Goal: Contribute content: Contribute content

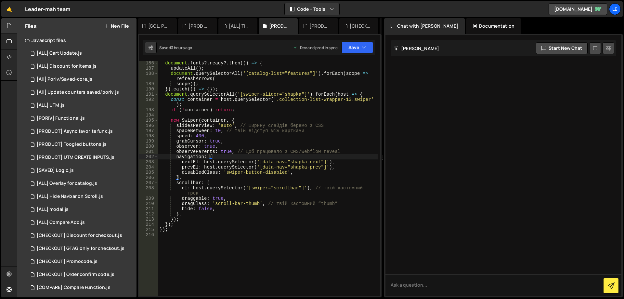
click at [121, 28] on button "New File" at bounding box center [116, 25] width 24 height 5
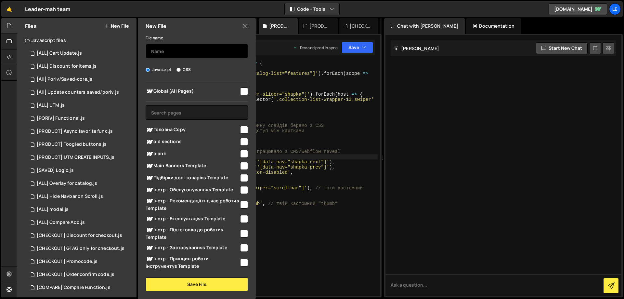
click at [165, 51] on input "text" at bounding box center [197, 51] width 102 height 14
type input "Х"
type input "{"
type input "[SAV, PORIV] Wait render script"
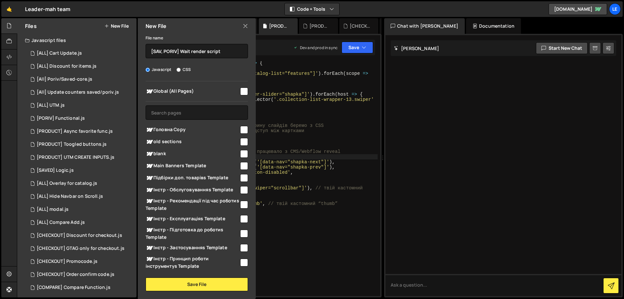
checkbox input "true"
click at [192, 279] on button "Save File" at bounding box center [197, 284] width 102 height 14
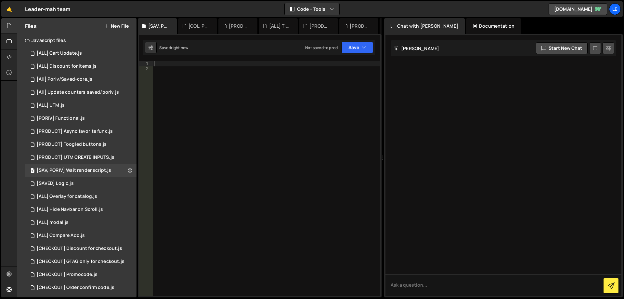
click at [266, 121] on div at bounding box center [266, 183] width 227 height 245
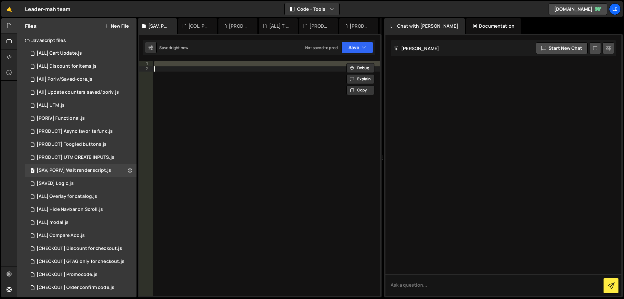
paste textarea "}"
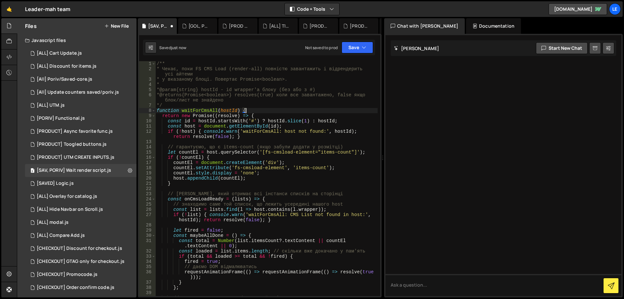
click at [259, 110] on div "/** * Чекає, поки FS CMS Load (render-all) повністю завантажить і відрендерить …" at bounding box center [266, 183] width 222 height 245
type textarea "function waitForCmsAll(hostId) {"
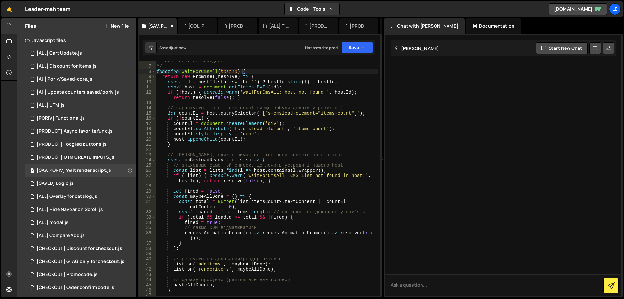
scroll to position [39, 0]
click at [348, 45] on button "Save" at bounding box center [357, 48] width 32 height 12
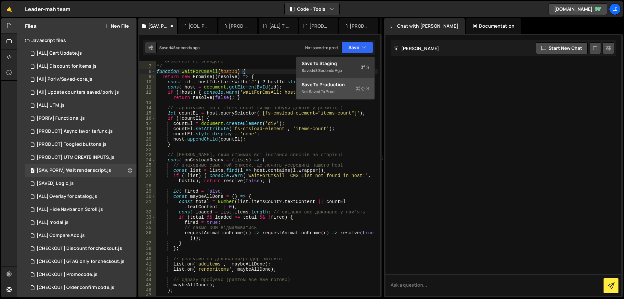
click at [337, 84] on div "Save to Production S" at bounding box center [335, 84] width 68 height 6
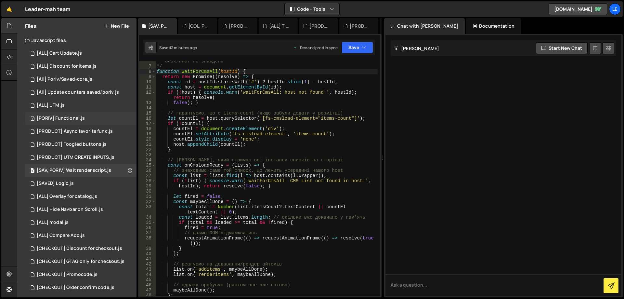
click at [87, 120] on div "1 [PORIV] Functional.js 0" at bounding box center [80, 118] width 111 height 13
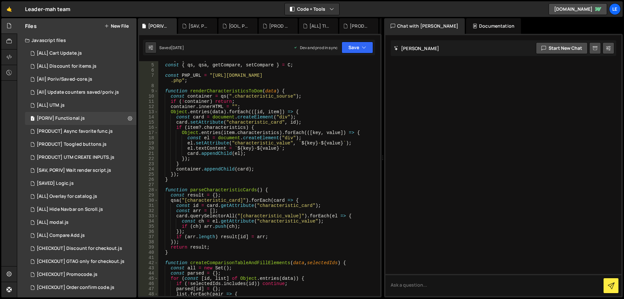
scroll to position [0, 0]
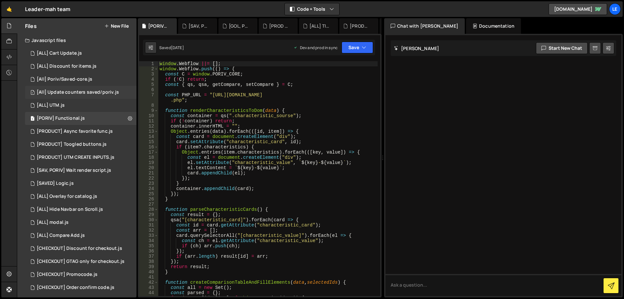
click at [85, 94] on div "[All] Update counters saved/poriv.js" at bounding box center [78, 92] width 82 height 6
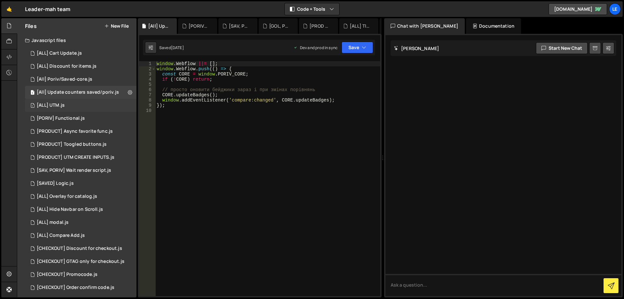
click at [90, 101] on div "1 [ALL] UTM.js 0" at bounding box center [80, 105] width 111 height 13
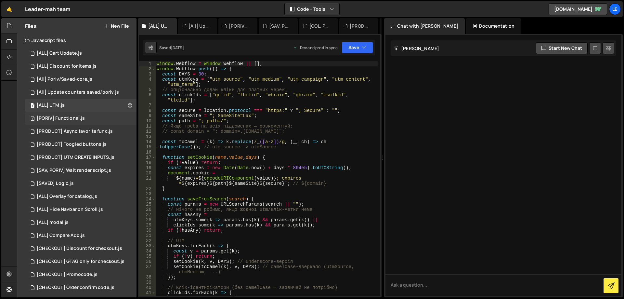
click at [90, 118] on div "1 [PORIV] Functional.js 0" at bounding box center [80, 118] width 111 height 13
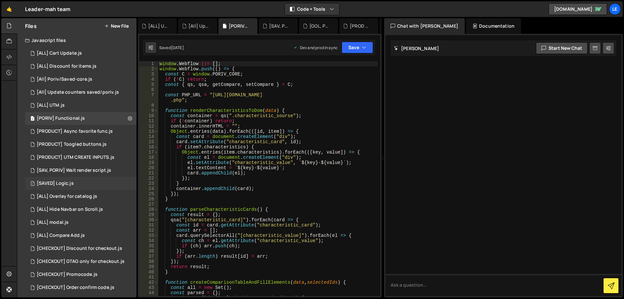
click at [85, 182] on div "1 [SAVED] Logic.js 0" at bounding box center [80, 183] width 111 height 13
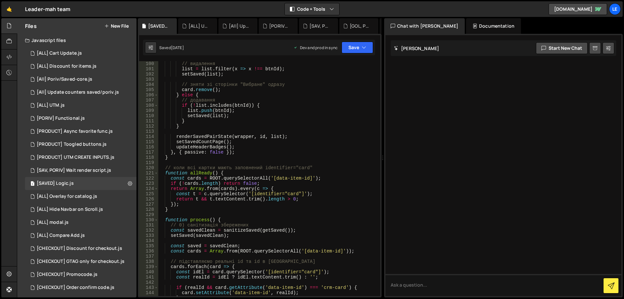
scroll to position [604, 0]
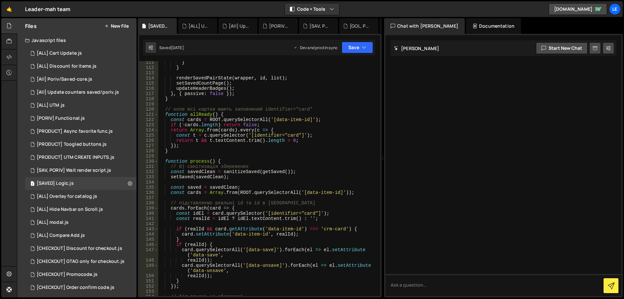
type textarea "// 0) санітизація збережених"
click at [309, 166] on div "} } renderSavedPairState ( wrapper , id , list ) ; setSavedCountPage ( ) ; upda…" at bounding box center [267, 182] width 219 height 245
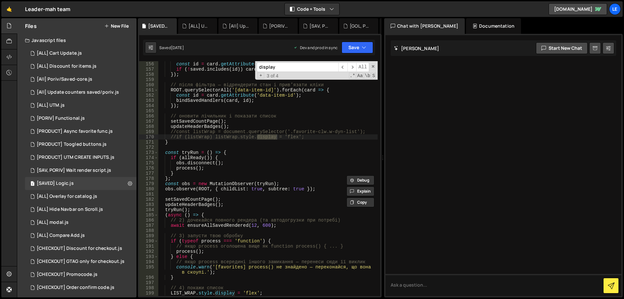
scroll to position [866, 0]
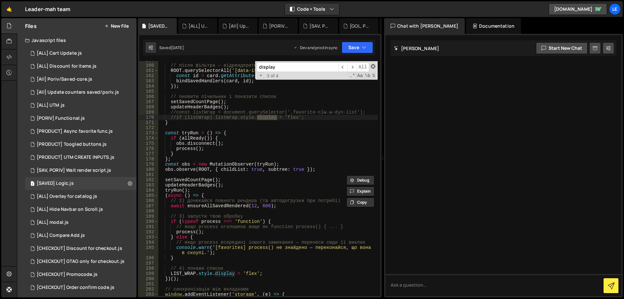
type input "display"
click at [372, 67] on span at bounding box center [373, 66] width 5 height 5
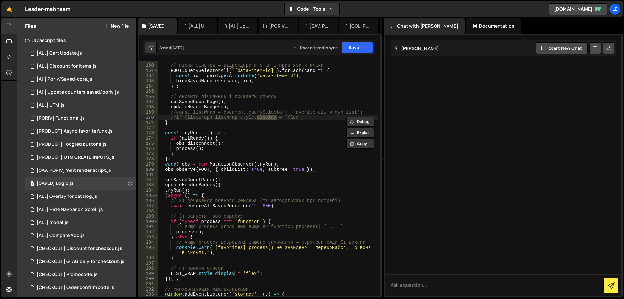
click at [230, 267] on div "// після фільтра — відрендерити стан і привʼязати кліки ROOT . querySelectorAll…" at bounding box center [267, 179] width 219 height 245
type textarea "// 4) покажи список"
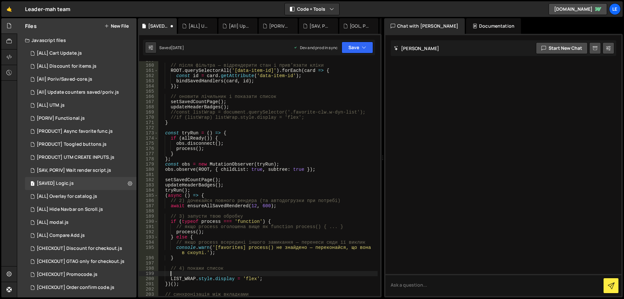
paste textarea
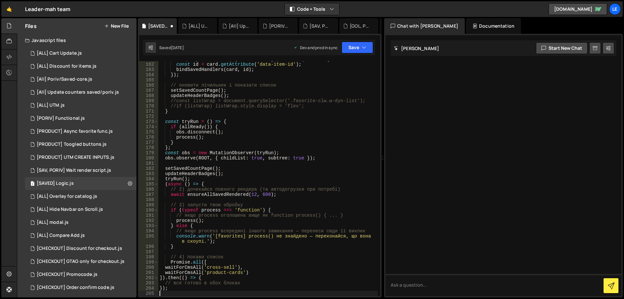
scroll to position [917, 0]
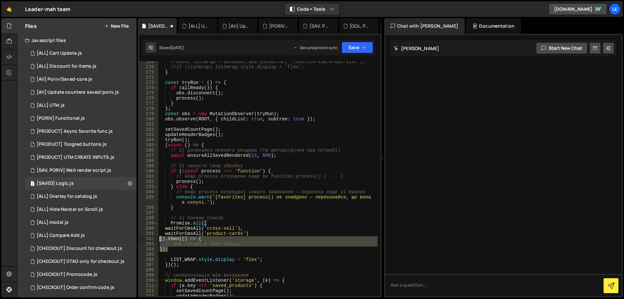
drag, startPoint x: 172, startPoint y: 251, endPoint x: 152, endPoint y: 236, distance: 25.8
click at [152, 236] on div "]).then(() => { // все готово в обох блоках 169 170 171 172 173 174 175 176 177…" at bounding box center [259, 178] width 241 height 235
click at [176, 230] on div "//const listWrap = document.querySelector('.favorite-clw.w-dyn-list'); //if (li…" at bounding box center [267, 181] width 219 height 245
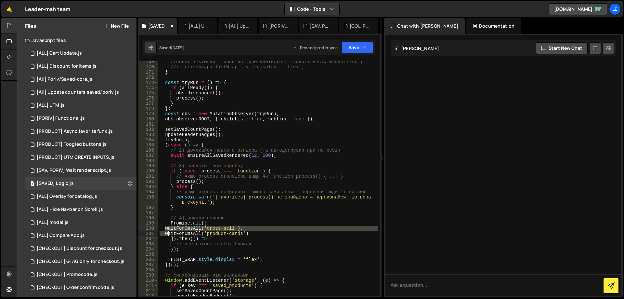
drag, startPoint x: 165, startPoint y: 229, endPoint x: 170, endPoint y: 234, distance: 6.4
click at [170, 234] on div "//const listWrap = document.querySelector('.favorite-clw.w-dyn-list'); //if (li…" at bounding box center [267, 181] width 219 height 245
click at [189, 250] on div "//const listWrap = document.querySelector('.favorite-clw.w-dyn-list'); //if (li…" at bounding box center [267, 181] width 219 height 245
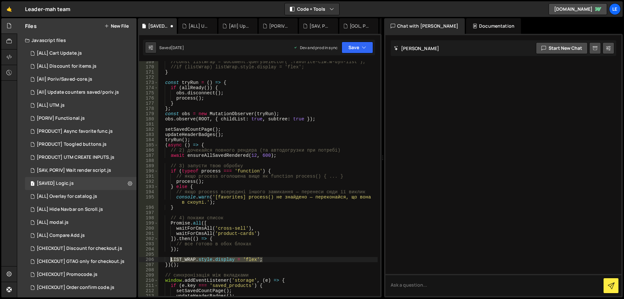
drag, startPoint x: 268, startPoint y: 261, endPoint x: 170, endPoint y: 258, distance: 97.8
click at [170, 258] on div "//const listWrap = document.querySelector('.favorite-clw.w-dyn-list'); //if (li…" at bounding box center [267, 181] width 219 height 245
type textarea "LIST_WRAP.style.display = 'flex';"
drag, startPoint x: 251, startPoint y: 243, endPoint x: 176, endPoint y: 242, distance: 75.4
click at [176, 242] on div "//const listWrap = document.querySelector('.favorite-clw.w-dyn-list'); //if (li…" at bounding box center [267, 181] width 219 height 245
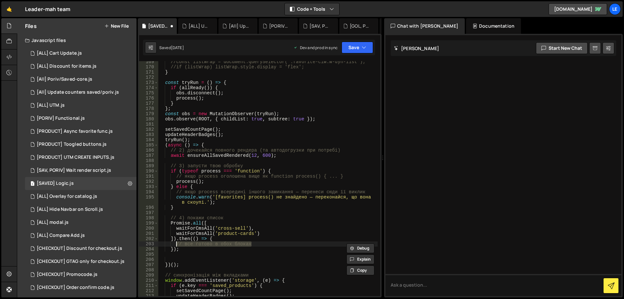
paste textarea "LIST_WRAP.style.display = 'flex';"
click at [281, 244] on div "//const listWrap = document.querySelector('.favorite-clw.w-dyn-list'); //if (li…" at bounding box center [267, 181] width 219 height 245
click at [236, 229] on div "//const listWrap = document.querySelector('.favorite-clw.w-dyn-list'); //if (li…" at bounding box center [267, 181] width 219 height 245
click at [242, 233] on div "//const listWrap = document.querySelector('.favorite-clw.w-dyn-list'); //if (li…" at bounding box center [267, 181] width 219 height 245
click at [226, 226] on div "//const listWrap = document.querySelector('.favorite-clw.w-dyn-list'); //if (li…" at bounding box center [267, 181] width 219 height 245
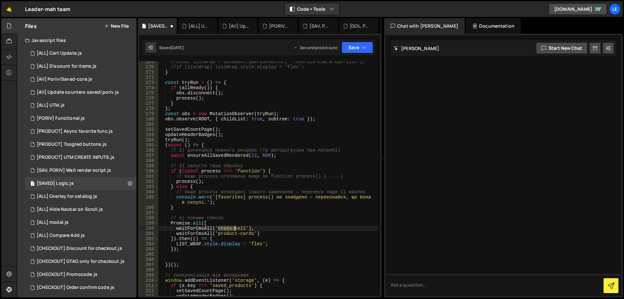
drag, startPoint x: 226, startPoint y: 226, endPoint x: 236, endPoint y: 227, distance: 10.1
click at [236, 227] on div "//const listWrap = document.querySelector('.favorite-clw.w-dyn-list'); //if (li…" at bounding box center [267, 181] width 219 height 245
click at [241, 228] on div "//const listWrap = document.querySelector('.favorite-clw.w-dyn-list'); //if (li…" at bounding box center [267, 181] width 219 height 245
drag, startPoint x: 241, startPoint y: 228, endPoint x: 235, endPoint y: 228, distance: 6.2
click at [223, 228] on div "//const listWrap = document.querySelector('.favorite-clw.w-dyn-list'); //if (li…" at bounding box center [267, 181] width 219 height 245
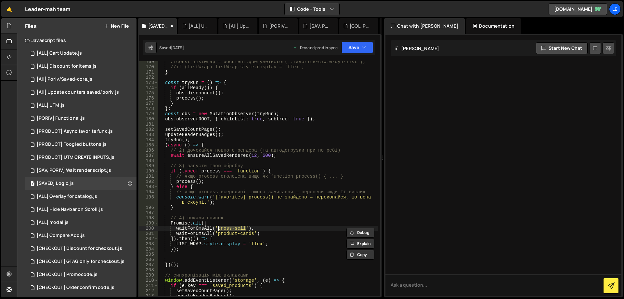
paste textarea "saved-items"
drag, startPoint x: 266, startPoint y: 233, endPoint x: 154, endPoint y: 235, distance: 112.4
click at [154, 235] on div "waitForCmsAll('saved-items'), 169 170 171 172 173 174 175 176 177 178 179 180 1…" at bounding box center [259, 178] width 241 height 235
type textarea "waitForCmsAll('product-cards')"
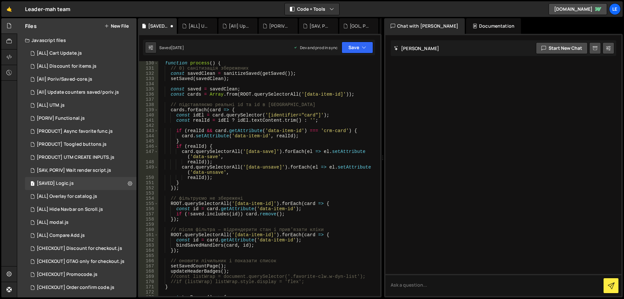
scroll to position [644, 0]
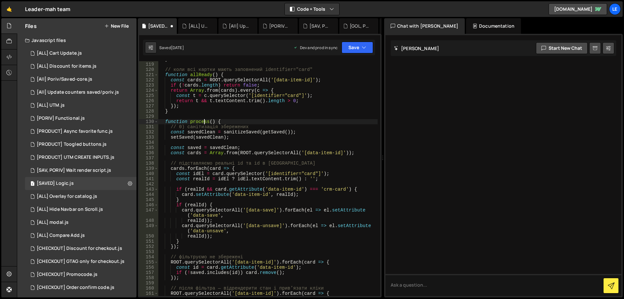
click at [203, 121] on div "} // коли всі картки мають заповнений identifier="card" function allReady ( ) {…" at bounding box center [267, 179] width 219 height 245
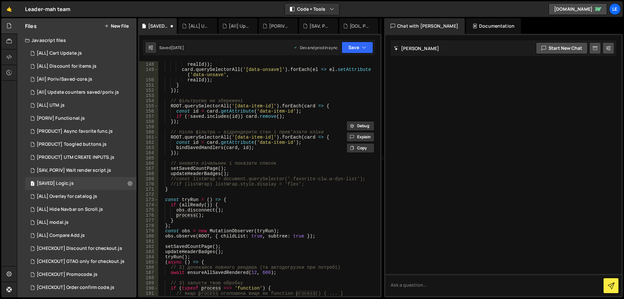
scroll to position [800, 0]
click at [249, 208] on div "card . querySelectorAll ( '[data-save]' ) . forEach ( el => el . setAttribute (…" at bounding box center [267, 176] width 219 height 250
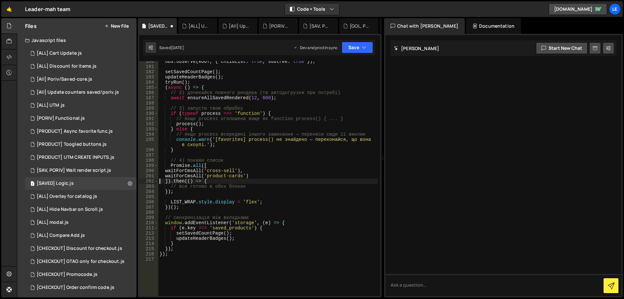
type textarea "]).then(() => {"
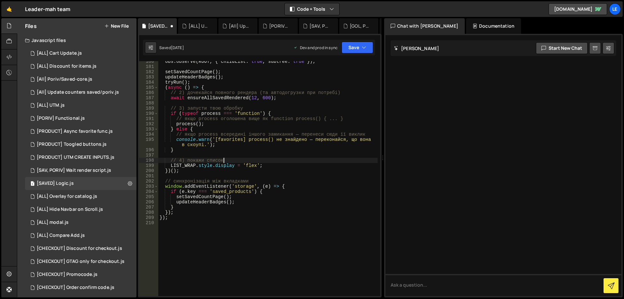
click at [249, 210] on div "obs . observe ( ROOT , { childList : true , subtree : true }) ; setSavedCountPa…" at bounding box center [267, 181] width 219 height 245
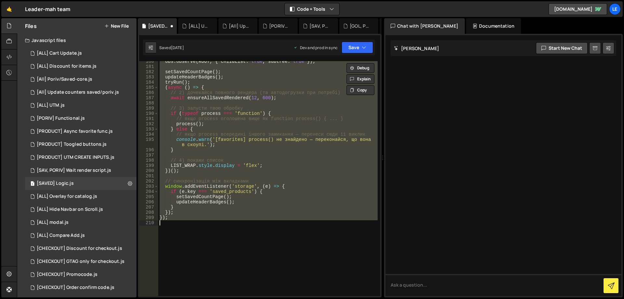
click at [253, 162] on div "obs . observe ( ROOT , { childList : true , subtree : true }) ; setSavedCountPa…" at bounding box center [267, 181] width 219 height 245
type textarea "// 4) покажи список"
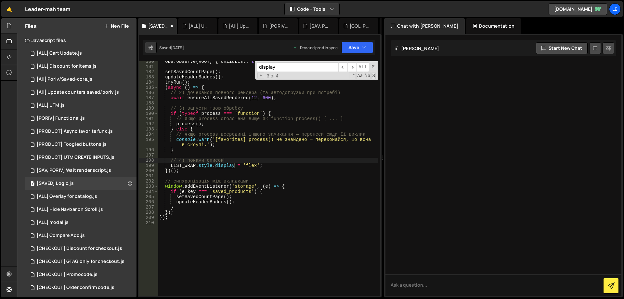
paste input "ensureAllSavedRendered"
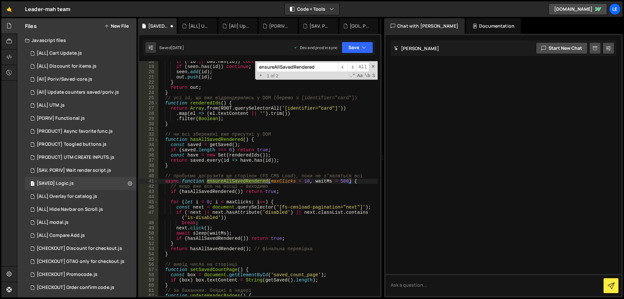
type input "ensureAllSavedRendered"
click at [256, 153] on div "if ( ! id || bad . has ( id )) continue ; if ( seen . has ( id )) continue ; se…" at bounding box center [267, 181] width 219 height 245
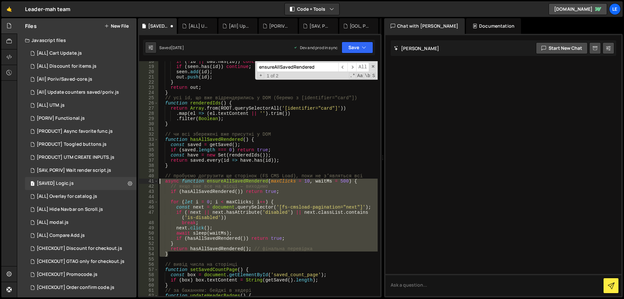
drag, startPoint x: 171, startPoint y: 253, endPoint x: 147, endPoint y: 179, distance: 77.6
click at [147, 179] on div "} 18 19 20 21 22 23 24 25 26 27 28 29 30 31 32 33 34 35 36 37 38 39 40 41 42 43…" at bounding box center [259, 178] width 241 height 235
type textarea "async function ensureAllSavedRendered(maxClicks = 10, waitMs = 500) { // якщо в…"
click at [184, 248] on div "if ( ! id || bad . has ( id )) continue ; if ( seen . has ( id )) continue ; se…" at bounding box center [267, 181] width 219 height 245
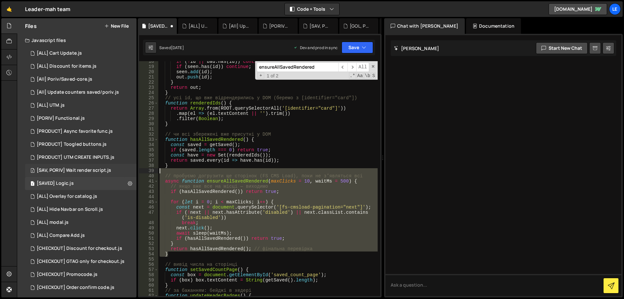
drag, startPoint x: 173, startPoint y: 255, endPoint x: 134, endPoint y: 173, distance: 91.2
click at [134, 173] on div "Files New File Javascript files 1 [ALL] Cart Update.js 0 1 [ALL] Discount for i…" at bounding box center [320, 157] width 607 height 279
type textarea "// пробуємо догрузити ще сторінок (FS CMS Load), поки не зʼявляться всі"
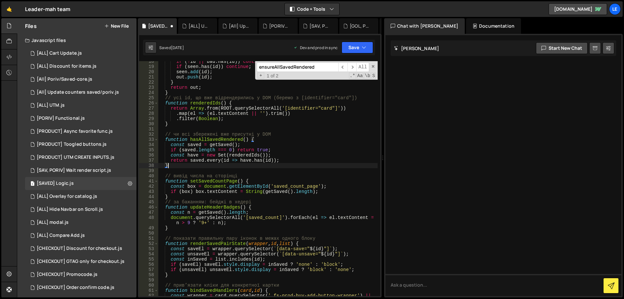
click at [269, 156] on div "if ( ! id || bad . has ( id )) continue ; if ( seen . has ( id )) continue ; se…" at bounding box center [267, 184] width 219 height 250
type textarea "const have = new Set(renderedIds());"
paste input "ROOT"
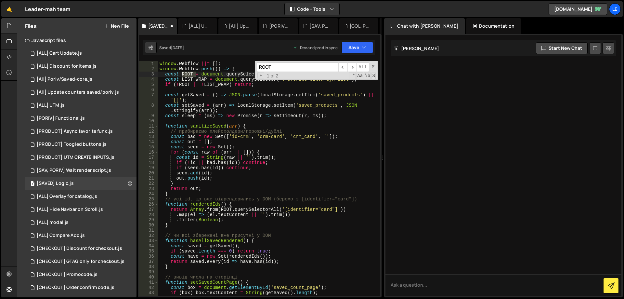
type input "ROOT"
click at [216, 120] on div "window . Webflow ||= [ ] ; window . Webflow . push (( ) => { const ROOT = docum…" at bounding box center [267, 183] width 219 height 245
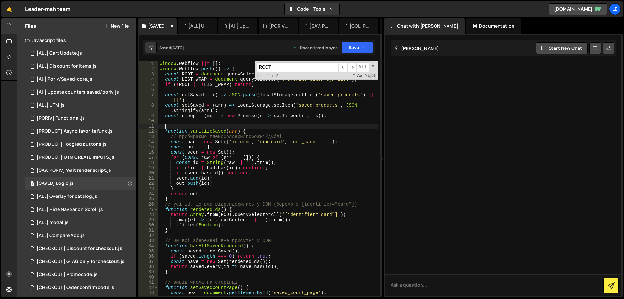
paste textarea "}"
type textarea "}"
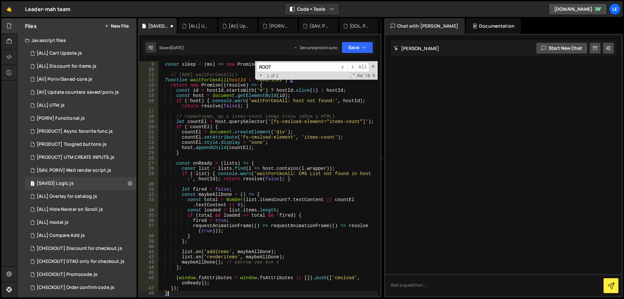
scroll to position [57, 0]
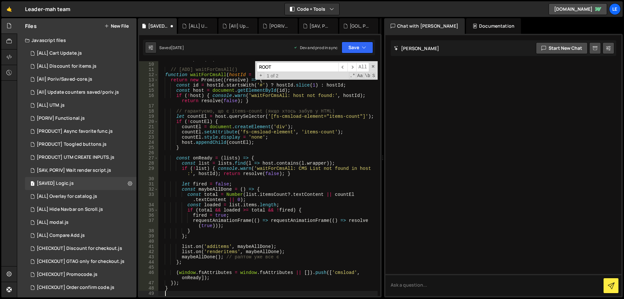
click at [177, 288] on div "const sleep = ( ms ) => new Promise ( r => setTimeout ( r , ms )) ; // [ADD] wa…" at bounding box center [267, 179] width 219 height 245
click at [374, 65] on span at bounding box center [373, 66] width 5 height 5
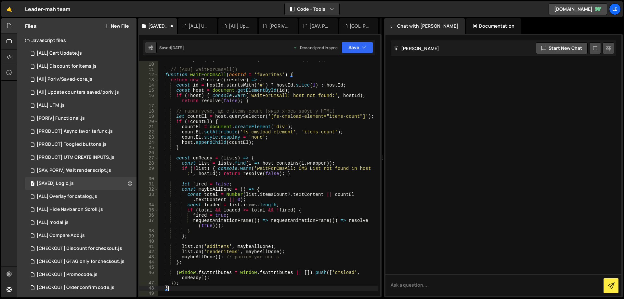
click at [305, 77] on div "const sleep = ( ms ) => new Promise ( r => setTimeout ( r , ms )) ; // [ADD] wa…" at bounding box center [267, 179] width 219 height 245
click at [250, 187] on div "const sleep = ( ms ) => new Promise ( r => setTimeout ( r , ms )) ; // [ADD] wa…" at bounding box center [267, 179] width 219 height 245
type textarea "const maybeAllDone = () => {"
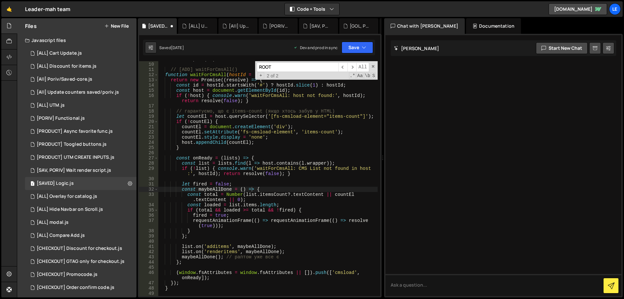
paste input "processOnce"
type input "processOnce"
type textarea "if (!list) { console.warn('waitForCmsAll: CMS List not found in host:', hostId)…"
click at [255, 175] on div "const sleep = ( ms ) => new Promise ( r => setTimeout ( r , ms )) ; // [ADD] wa…" at bounding box center [267, 179] width 219 height 245
paste input "ensureAllSavedRendered"
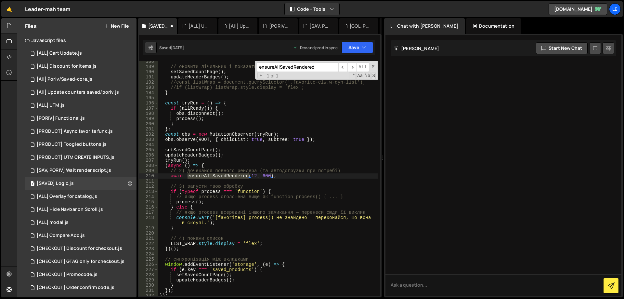
scroll to position [1037, 0]
type input "ensureAllSavedRendered"
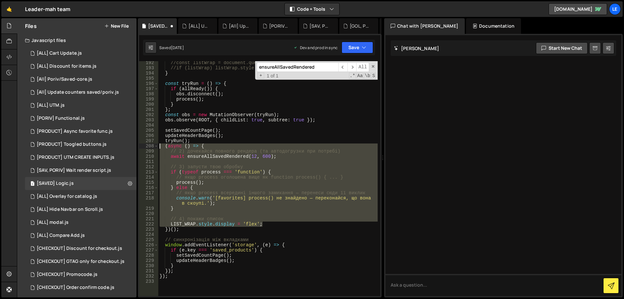
drag, startPoint x: 266, startPoint y: 222, endPoint x: 152, endPoint y: 146, distance: 137.3
click at [152, 146] on div "LIST_WRAP.style.display = 'flex'; 192 193 194 195 196 197 198 199 200 201 202 2…" at bounding box center [259, 178] width 241 height 235
drag, startPoint x: 190, startPoint y: 231, endPoint x: 145, endPoint y: 147, distance: 94.5
click at [145, 147] on div "(async () => { // 2) дочекайся повного рендера (та автодогрузки при потребі) 19…" at bounding box center [259, 178] width 241 height 235
paste textarea "})();"
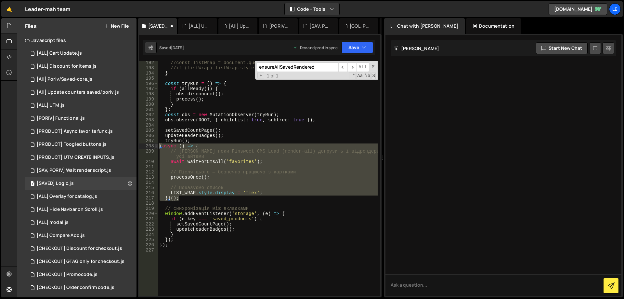
drag, startPoint x: 187, startPoint y: 198, endPoint x: 157, endPoint y: 146, distance: 59.5
click at [157, 146] on div "})(); 192 193 194 195 196 197 198 199 200 201 202 203 204 205 206 207 208 209 2…" at bounding box center [259, 178] width 241 height 235
click at [200, 198] on div "//const listWrap = document.querySelector('.favorite-clw.w-dyn-list'); //if (li…" at bounding box center [267, 178] width 219 height 235
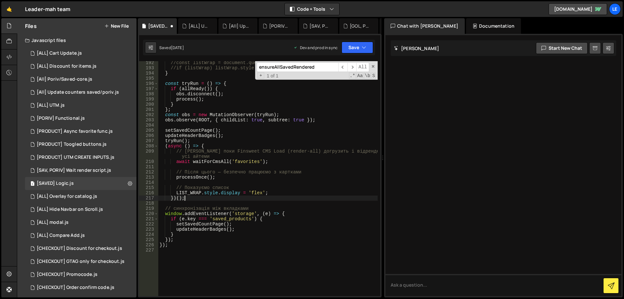
click at [297, 142] on div "//const listWrap = document.querySelector('.favorite-clw.w-dyn-list'); //if (li…" at bounding box center [267, 182] width 219 height 245
type textarea "tryRun();"
paste input "tryRun"
type input "tryRun"
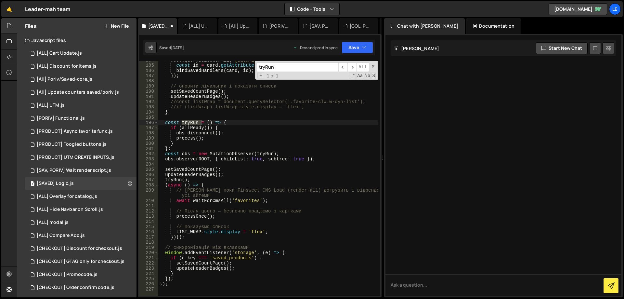
scroll to position [978, 0]
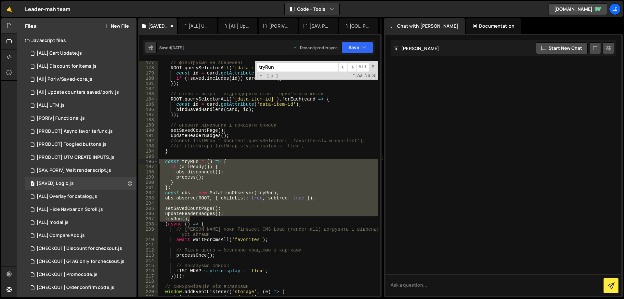
drag, startPoint x: 196, startPoint y: 219, endPoint x: 153, endPoint y: 161, distance: 71.7
click at [153, 161] on div "tryRun(); 177 178 179 180 181 182 183 184 185 186 187 188 189 190 191 192 193 1…" at bounding box center [259, 178] width 241 height 235
paste textarea "tryRun();"
paste textarea
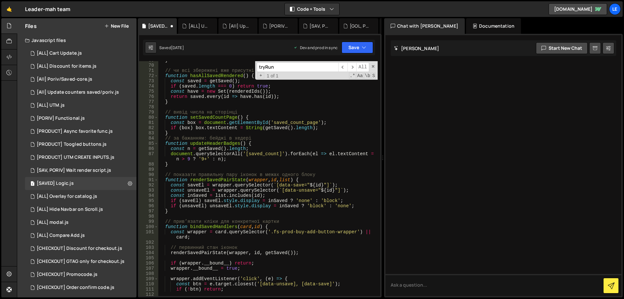
scroll to position [335, 0]
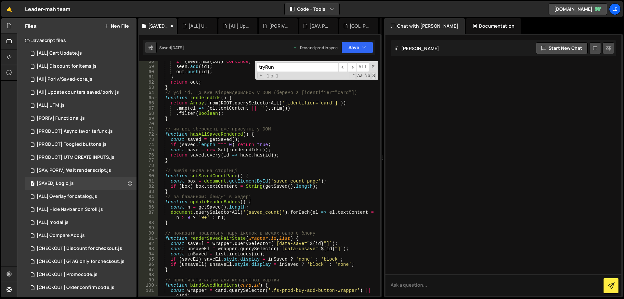
click at [224, 171] on div "if ( seen . has ( id )) continue ; seen . add ( id ) ; out . push ( id ) ; } re…" at bounding box center [267, 181] width 219 height 245
type textarea "// вивід числа на сторінці"
paste input "process"
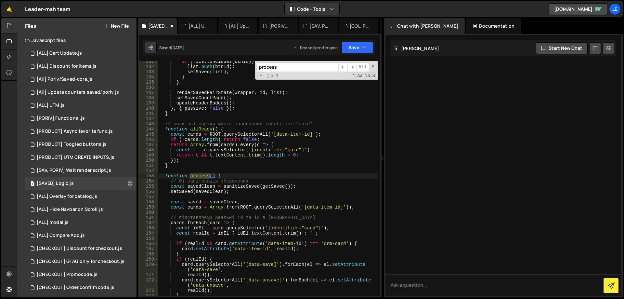
type input "process"
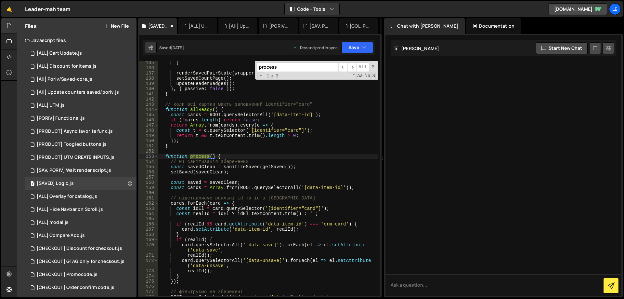
scroll to position [691, 0]
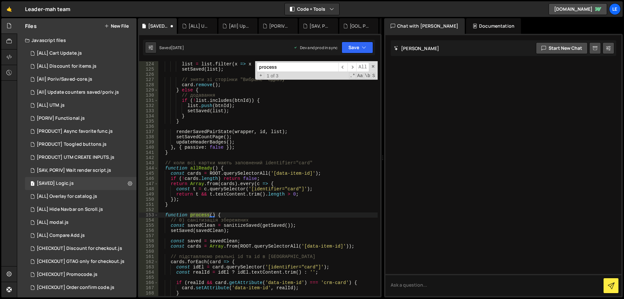
click at [223, 216] on div "// видалення list = list . filter ( x => x !== btnId ) ; setSaved ( list ) ; //…" at bounding box center [267, 178] width 219 height 245
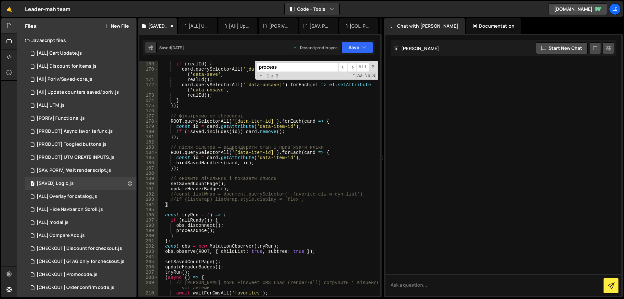
scroll to position [925, 0]
click at [185, 203] on div "} if ( realId ) { card . querySelectorAll ( '[data-save]' ) . forEach ( el => e…" at bounding box center [267, 178] width 219 height 245
type textarea "}"
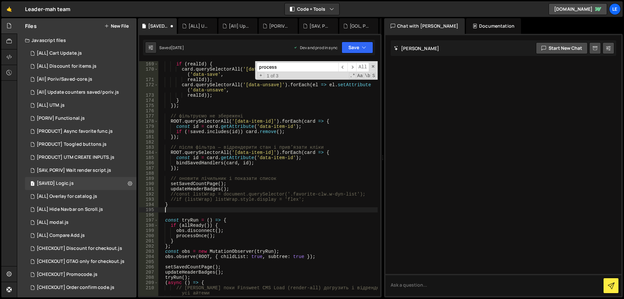
paste textarea "};"
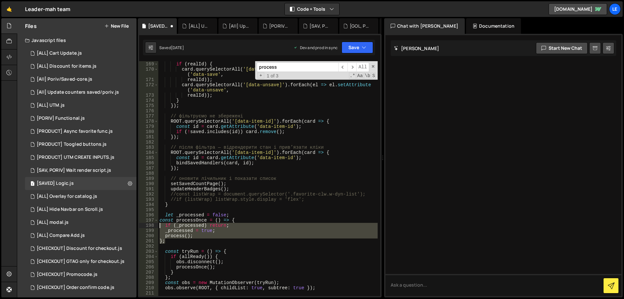
drag, startPoint x: 161, startPoint y: 233, endPoint x: 153, endPoint y: 221, distance: 14.5
click at [153, 221] on div "}; 168 169 170 171 172 173 174 175 176 177 178 179 180 181 182 183 184 185 186 …" at bounding box center [259, 178] width 241 height 235
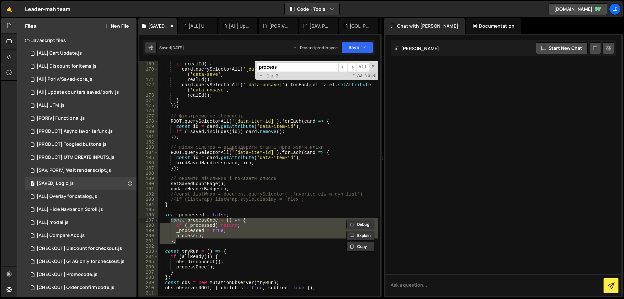
click at [247, 216] on div "} if ( realId ) { card . querySelectorAll ( '[data-save]' ) . forEach ( el => e…" at bounding box center [267, 178] width 219 height 245
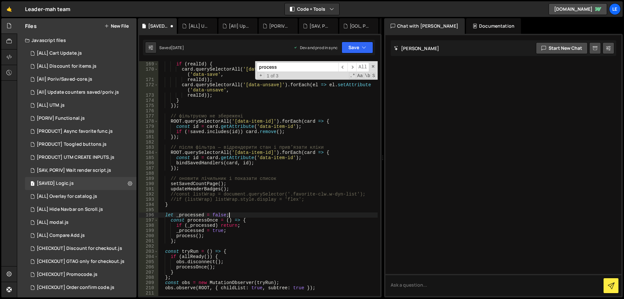
click at [318, 126] on div "} if ( realId ) { card . querySelectorAll ( '[data-save]' ) . forEach ( el => e…" at bounding box center [267, 178] width 219 height 245
click at [372, 68] on span at bounding box center [373, 66] width 5 height 5
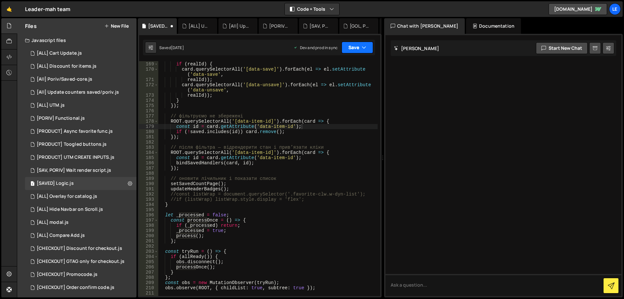
click at [359, 45] on button "Save" at bounding box center [357, 48] width 32 height 12
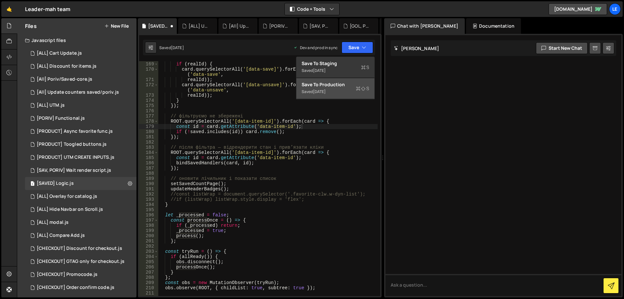
click at [347, 87] on div "Save to Production S" at bounding box center [335, 84] width 68 height 6
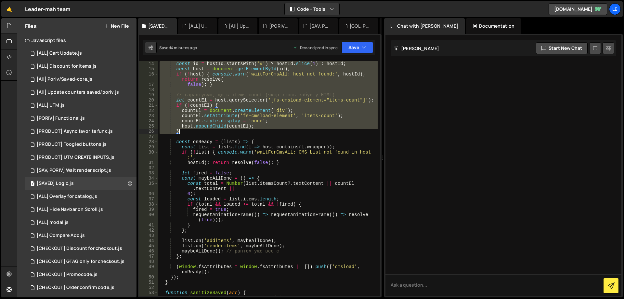
scroll to position [117, 0]
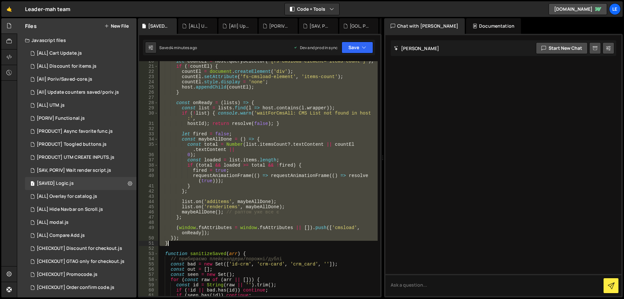
drag, startPoint x: 166, startPoint y: 131, endPoint x: 302, endPoint y: 244, distance: 176.5
click at [302, 244] on div "let countEl = host . querySelector ( '[fs-cmsload-element="items-count"]' ) ; i…" at bounding box center [267, 180] width 219 height 245
paste textarea
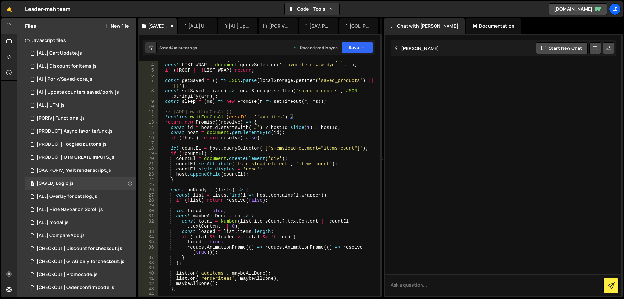
scroll to position [0, 0]
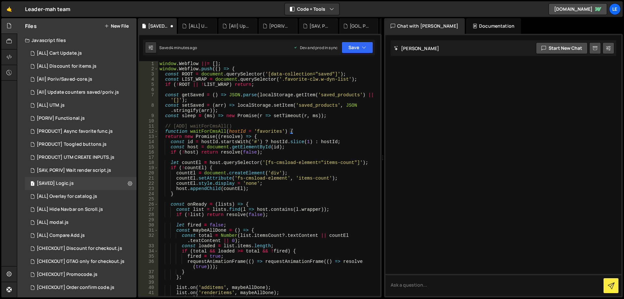
click at [272, 132] on div "window . Webflow ||= [ ] ; window . Webflow . push (( ) => { const ROOT = docum…" at bounding box center [267, 183] width 219 height 245
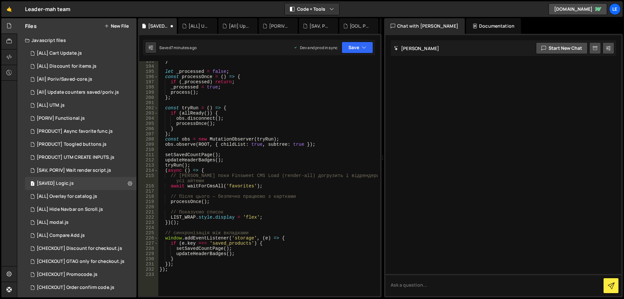
scroll to position [1053, 0]
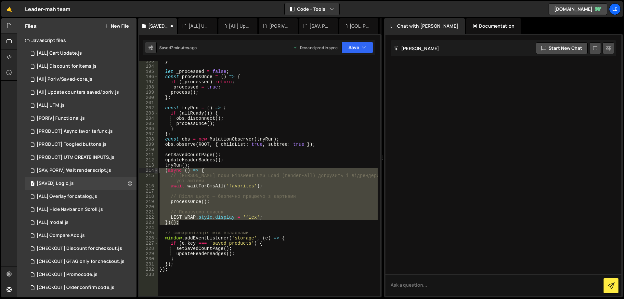
drag, startPoint x: 186, startPoint y: 223, endPoint x: 156, endPoint y: 169, distance: 61.2
click at [156, 169] on div "function waitForCmsAll(hostId = 'favorites') { 193 194 195 196 197 198 199 200 …" at bounding box center [259, 178] width 241 height 235
paste textarea "})();"
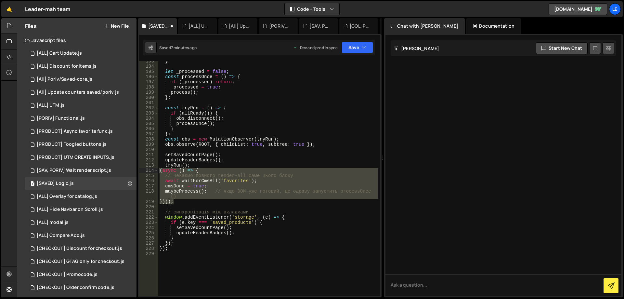
drag, startPoint x: 187, startPoint y: 202, endPoint x: 145, endPoint y: 170, distance: 53.1
click at [145, 170] on div "})(); 193 194 195 196 197 198 199 200 201 202 203 204 205 206 207 208 209 210 2…" at bounding box center [259, 178] width 241 height 235
click at [176, 164] on div "} let _processed = false ; const processOnce = ( ) => { if ( _processed ) retur…" at bounding box center [267, 180] width 219 height 245
click at [175, 164] on div "} let _processed = false ; const processOnce = ( ) => { if ( _processed ) retur…" at bounding box center [267, 180] width 219 height 245
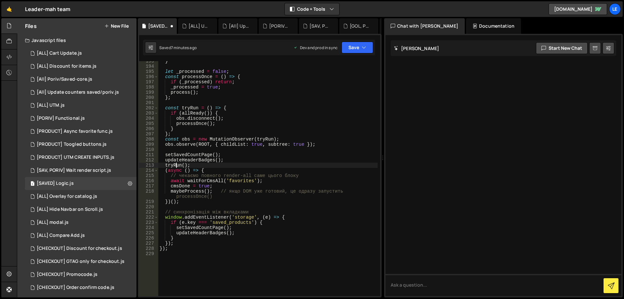
click at [175, 164] on div "} let _processed = false ; const processOnce = ( ) => { if ( _processed ) retur…" at bounding box center [267, 180] width 219 height 245
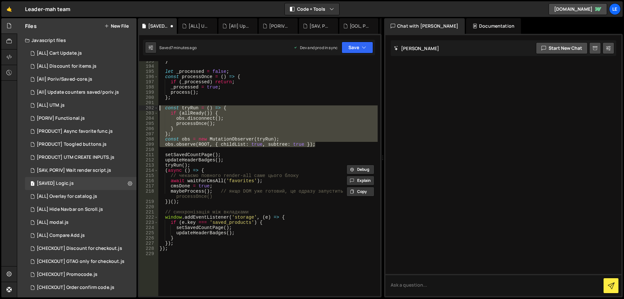
drag, startPoint x: 321, startPoint y: 143, endPoint x: 144, endPoint y: 108, distance: 180.8
click at [144, 108] on div "tryRun(); 193 194 195 196 197 198 199 200 201 202 203 204 205 206 207 208 209 2…" at bounding box center [259, 178] width 241 height 235
paste textarea "obs.observe(ROOT, { childList: true, subtree: true });"
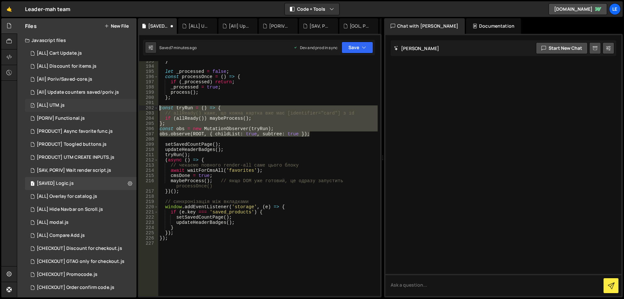
drag, startPoint x: 215, startPoint y: 123, endPoint x: 132, endPoint y: 107, distance: 84.0
click at [132, 107] on div "Files New File Javascript files 1 [ALL] Cart Update.js 0 1 [ALL] Discount for i…" at bounding box center [320, 157] width 607 height 279
click at [244, 156] on div "} let _processed = false ; const processOnce = ( ) => { if ( _processed ) retur…" at bounding box center [267, 180] width 219 height 245
type textarea "tryRun();"
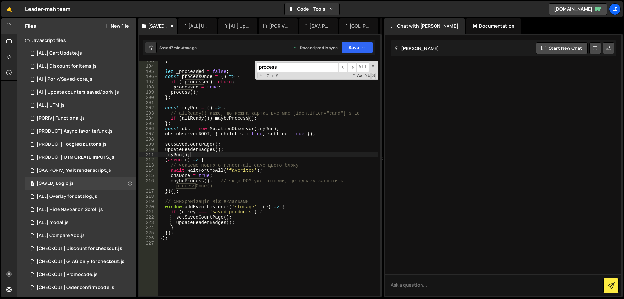
paste input "cmsDone"
type input "cmsDone"
click at [344, 65] on span "​" at bounding box center [342, 66] width 9 height 9
type textarea "cmsDone = true;"
click at [257, 176] on div "} let _processed = false ; const processOnce = ( ) => { if ( _processed ) retur…" at bounding box center [267, 180] width 219 height 245
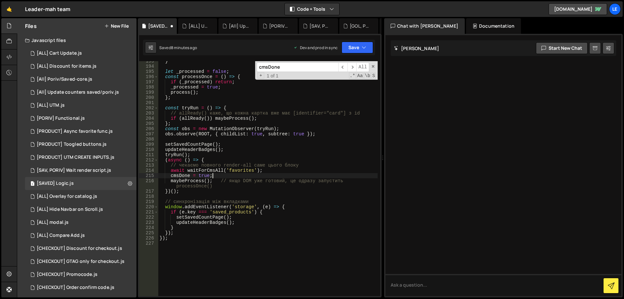
paste input "_processed"
type input "_processed"
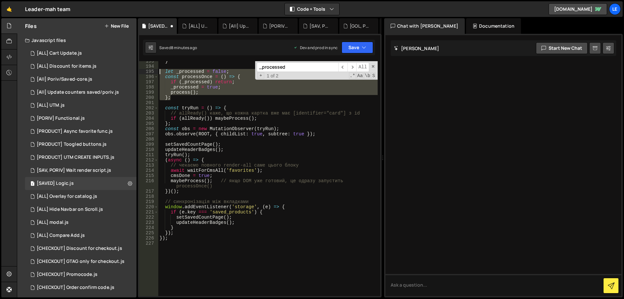
drag, startPoint x: 174, startPoint y: 94, endPoint x: 155, endPoint y: 71, distance: 30.4
click at [155, 71] on div "}; 193 194 195 196 197 198 199 200 201 202 203 204 205 206 207 208 209 210 211 …" at bounding box center [259, 178] width 241 height 235
paste textarea "};"
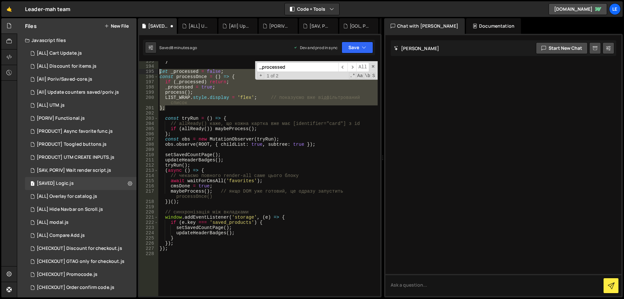
drag, startPoint x: 179, startPoint y: 105, endPoint x: 145, endPoint y: 73, distance: 47.3
click at [145, 73] on div "}; 193 194 195 196 197 198 199 200 201 202 203 204 205 206 207 208 209 210 211 …" at bounding box center [259, 178] width 241 height 235
click at [83, 178] on div "1 [SAVED] Logic.js 0" at bounding box center [80, 183] width 111 height 13
click at [236, 139] on div "} let _processed = false ; const processOnce = ( ) => { if ( _processed ) retur…" at bounding box center [267, 180] width 219 height 245
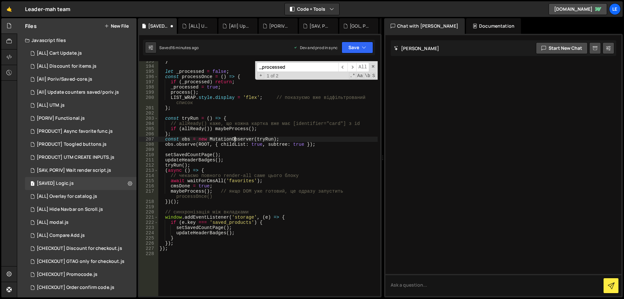
type textarea "});"
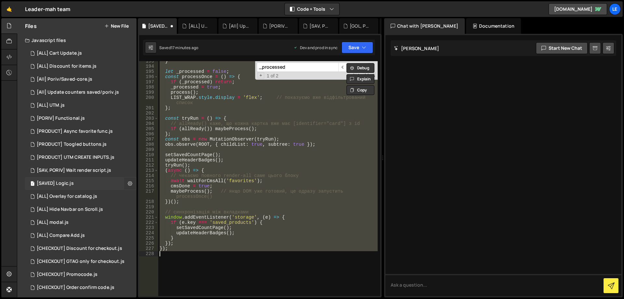
click at [128, 182] on icon at bounding box center [130, 183] width 5 height 6
type input "[SAVED] Logic"
radio input "true"
checkbox input "true"
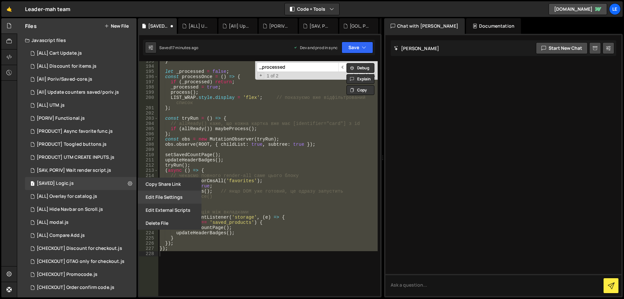
click at [171, 196] on button "Edit File Settings" at bounding box center [170, 196] width 64 height 13
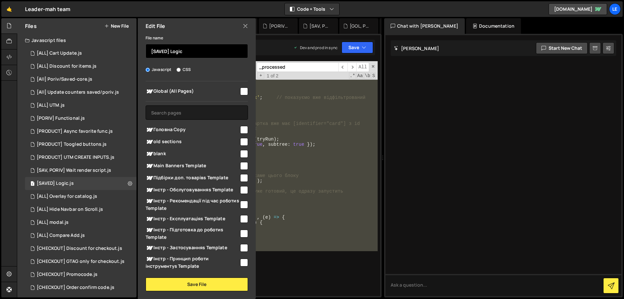
click at [193, 48] on input "[SAVED] Logic" at bounding box center [197, 51] width 102 height 14
click at [313, 132] on div "} let _processed = false ; const processOnce = ( ) => { if ( _processed ) retur…" at bounding box center [267, 178] width 219 height 235
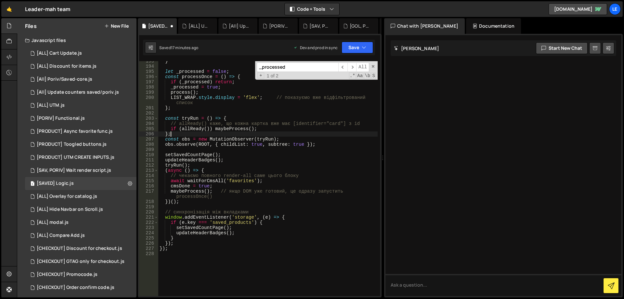
click at [297, 131] on div "} let _processed = false ; const processOnce = ( ) => { if ( _processed ) retur…" at bounding box center [267, 180] width 219 height 245
type textarea "});"
